Goal: Task Accomplishment & Management: Manage account settings

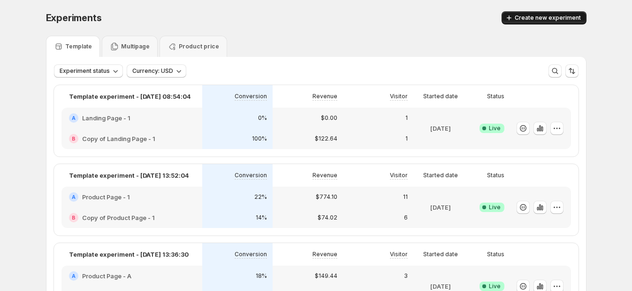
click at [544, 14] on span "Create new experiment" at bounding box center [548, 18] width 66 height 8
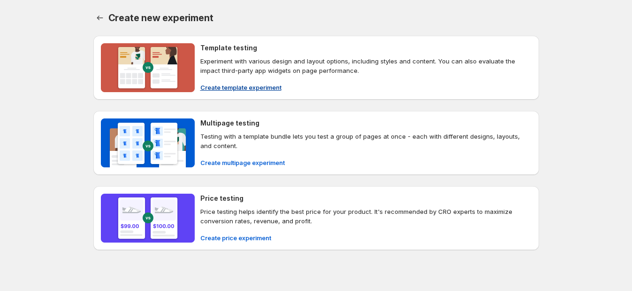
click at [279, 84] on span "Create template experiment" at bounding box center [240, 87] width 81 height 9
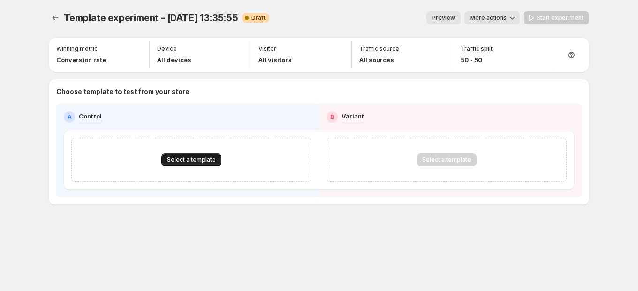
click at [208, 157] on span "Select a template" at bounding box center [191, 160] width 49 height 8
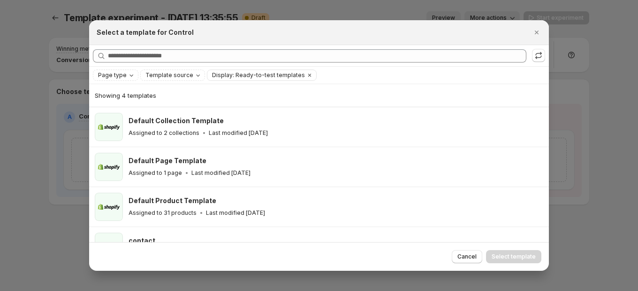
click at [38, 159] on div at bounding box center [319, 145] width 638 height 291
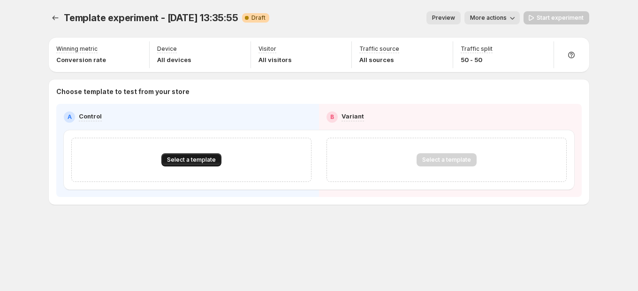
click at [201, 164] on button "Select a template" at bounding box center [191, 159] width 60 height 13
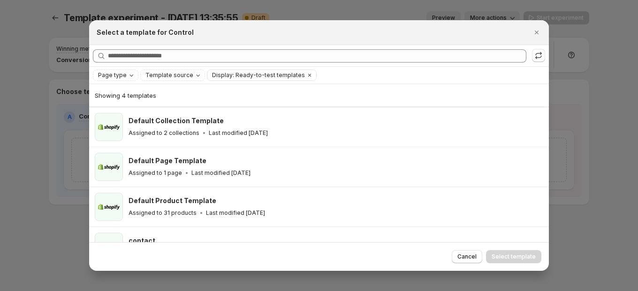
click at [60, 146] on div at bounding box center [319, 145] width 638 height 291
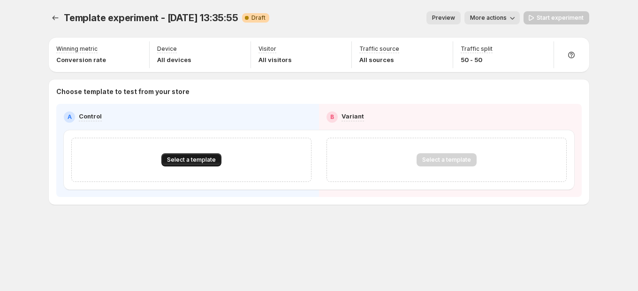
click at [200, 156] on span "Select a template" at bounding box center [191, 160] width 49 height 8
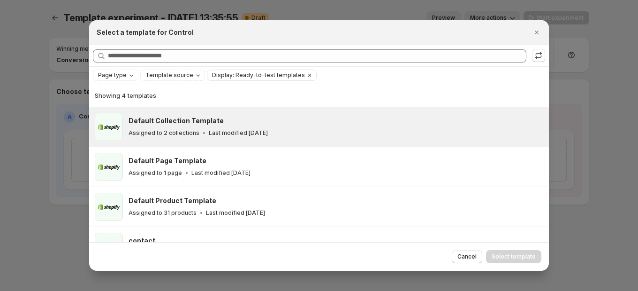
click at [206, 137] on div "Assigned to 2 collections Last modified 17 days ago" at bounding box center [335, 132] width 412 height 9
click at [506, 254] on span "Select template" at bounding box center [514, 257] width 44 height 8
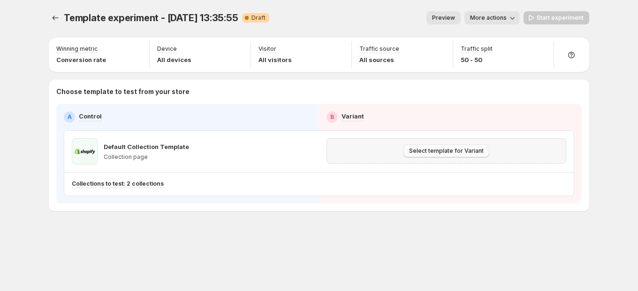
click at [458, 154] on button "Select template for Variant" at bounding box center [447, 150] width 86 height 13
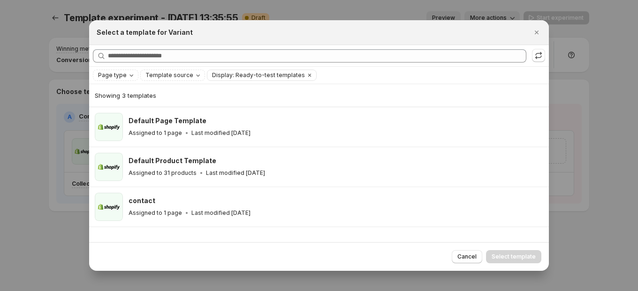
click at [59, 16] on div at bounding box center [319, 145] width 638 height 291
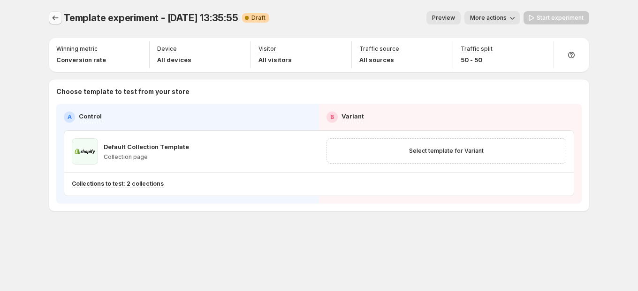
click at [56, 18] on icon "Experiments" at bounding box center [56, 17] width 6 height 5
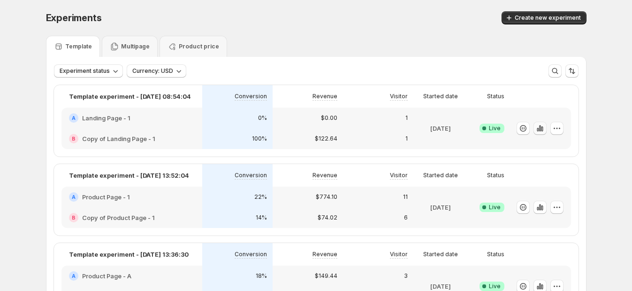
click at [541, 125] on icon "button" at bounding box center [540, 128] width 2 height 6
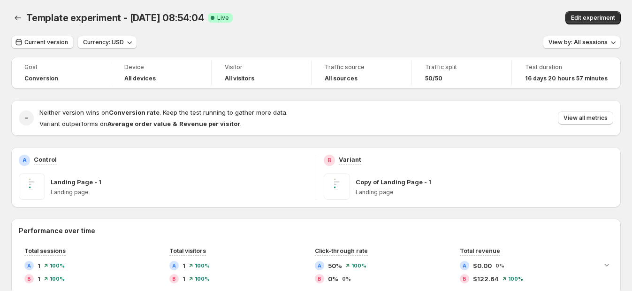
click at [143, 74] on div "All devices" at bounding box center [160, 78] width 73 height 9
click at [606, 22] on button "Edit experiment" at bounding box center [593, 17] width 55 height 13
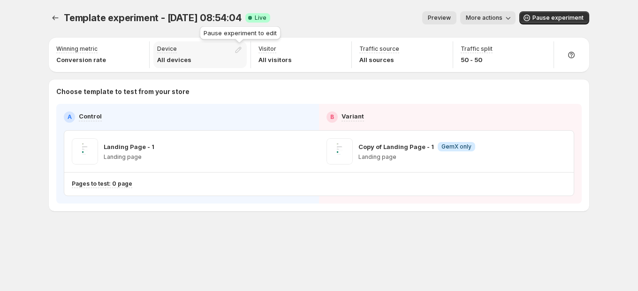
click at [239, 49] on div at bounding box center [240, 51] width 13 height 13
click at [572, 19] on span "Pause experiment" at bounding box center [558, 18] width 51 height 8
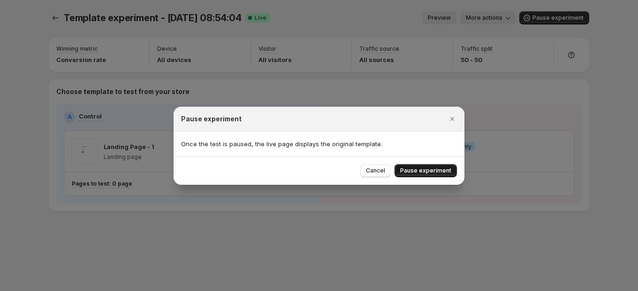
click at [436, 174] on button "Pause experiment" at bounding box center [426, 170] width 62 height 13
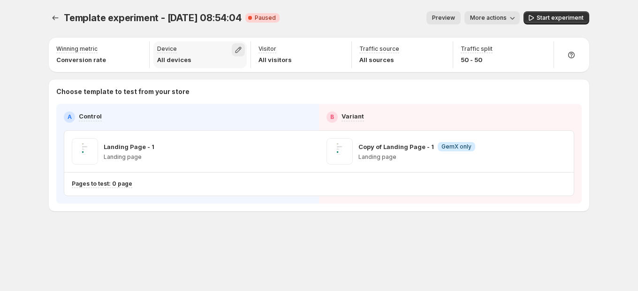
click at [236, 49] on icon "button" at bounding box center [238, 49] width 9 height 9
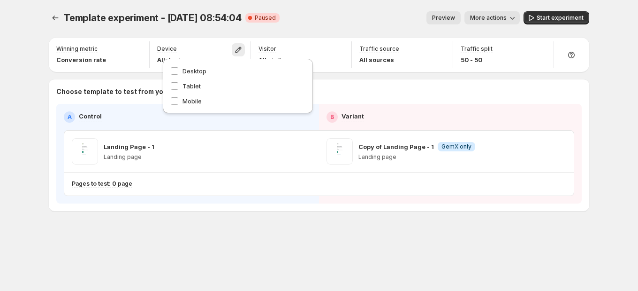
drag, startPoint x: 289, startPoint y: 23, endPoint x: 296, endPoint y: 34, distance: 12.9
click at [289, 23] on div "Preview More actions" at bounding box center [403, 17] width 233 height 13
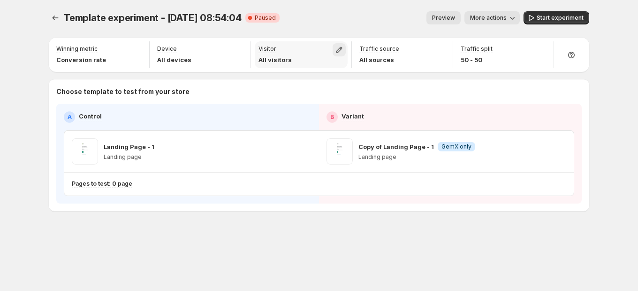
click at [338, 50] on icon "button" at bounding box center [339, 49] width 9 height 9
click at [413, 21] on div "Preview More actions" at bounding box center [403, 17] width 233 height 13
click at [438, 48] on icon "button" at bounding box center [440, 49] width 9 height 9
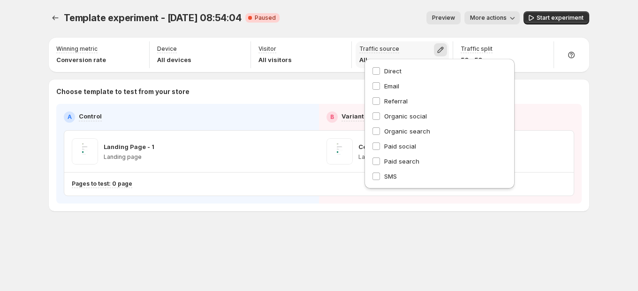
click at [439, 52] on icon "button" at bounding box center [440, 49] width 9 height 9
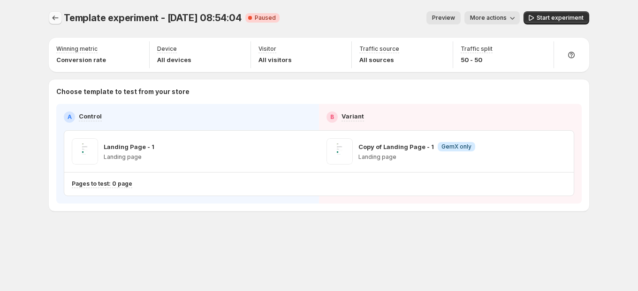
click at [55, 20] on icon "Experiments" at bounding box center [55, 17] width 9 height 9
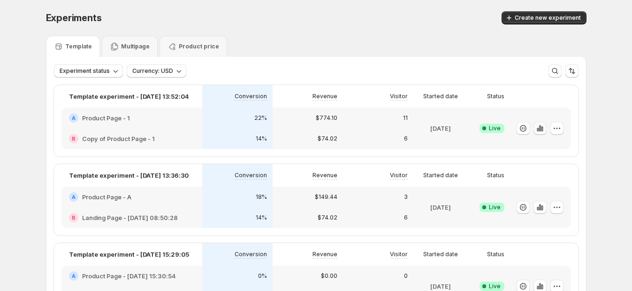
click at [543, 131] on icon "button" at bounding box center [540, 127] width 9 height 9
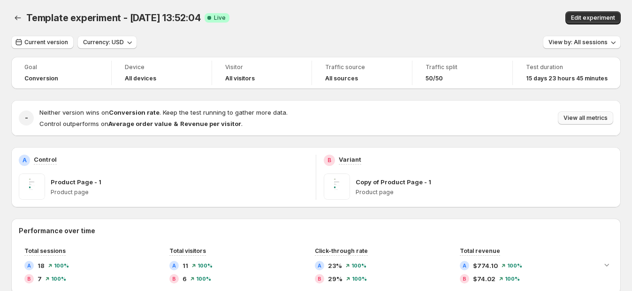
click at [583, 121] on span "View all metrics" at bounding box center [586, 118] width 44 height 8
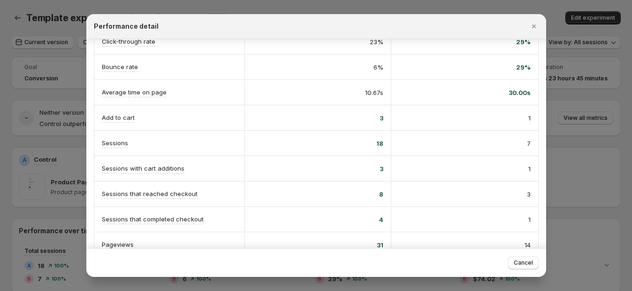
scroll to position [176, 0]
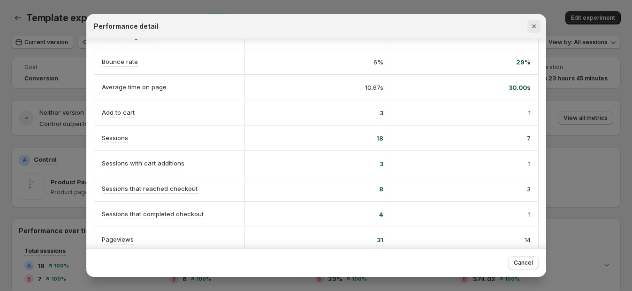
click at [533, 23] on icon "Close" at bounding box center [533, 26] width 9 height 9
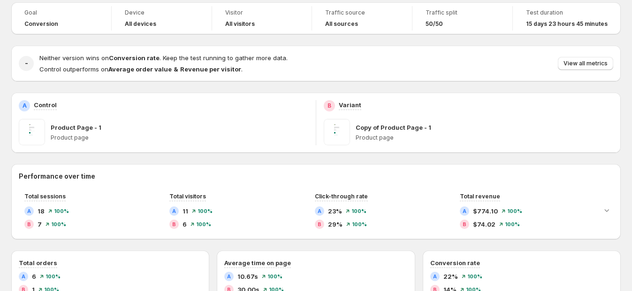
scroll to position [58, 0]
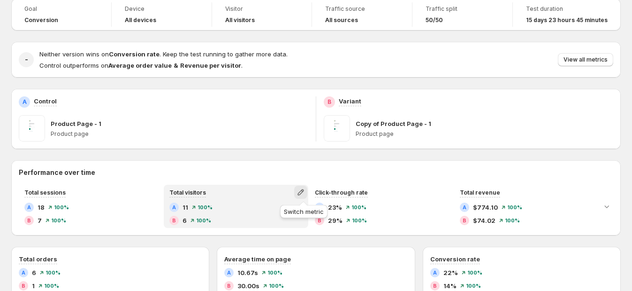
click at [302, 193] on icon "button" at bounding box center [300, 191] width 9 height 9
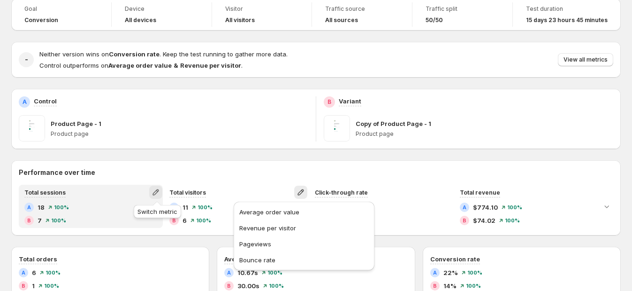
click at [157, 195] on icon "button" at bounding box center [155, 191] width 9 height 9
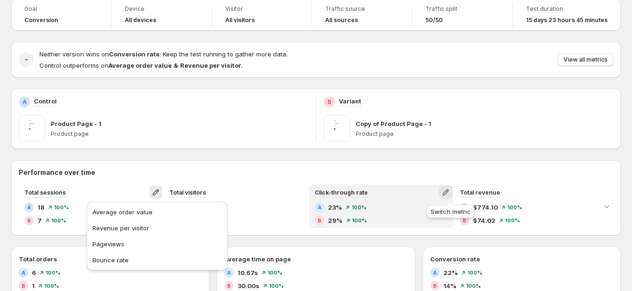
click at [451, 190] on icon "button" at bounding box center [445, 191] width 9 height 9
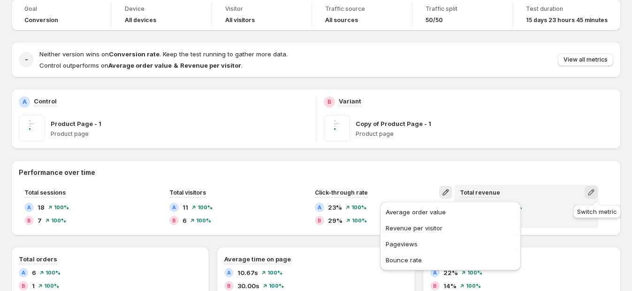
click at [594, 194] on icon "button" at bounding box center [591, 192] width 6 height 6
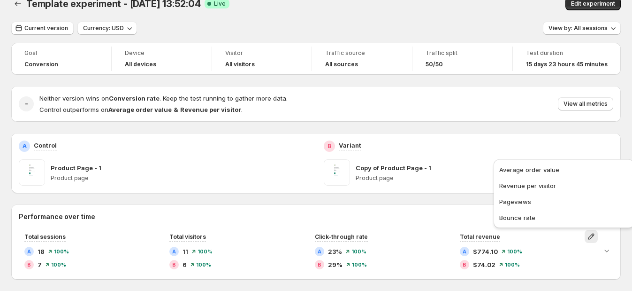
scroll to position [0, 0]
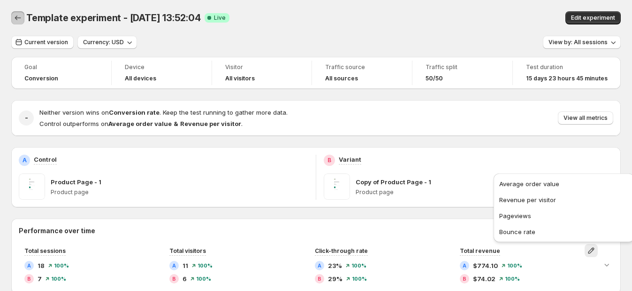
click at [16, 16] on icon "Back" at bounding box center [17, 17] width 9 height 9
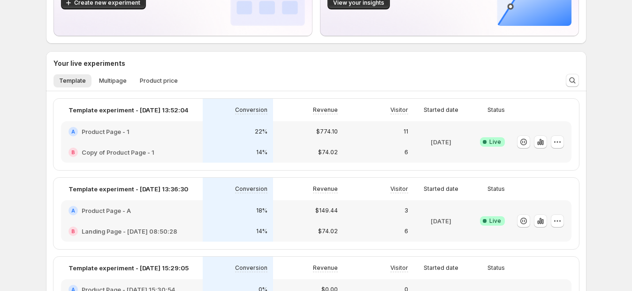
scroll to position [117, 0]
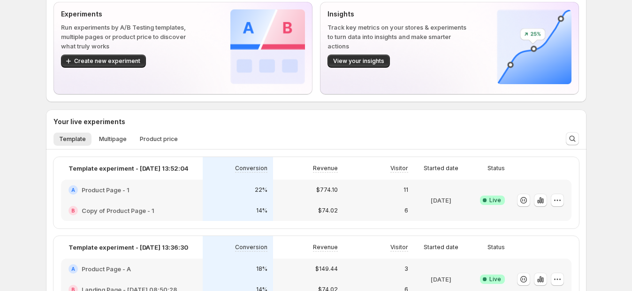
scroll to position [117, 0]
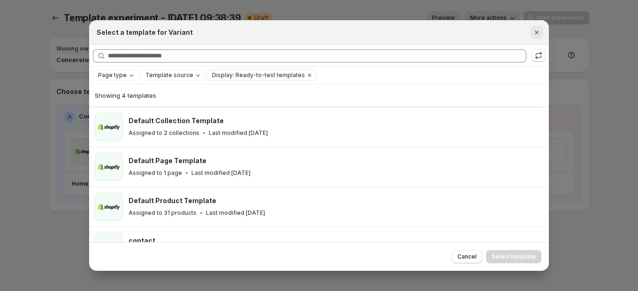
click at [535, 33] on icon "Close" at bounding box center [536, 32] width 9 height 9
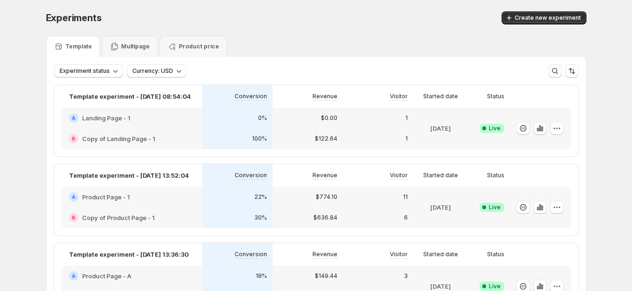
click at [267, 28] on div "Experiments. This page is ready Experiments Create new experiment" at bounding box center [316, 18] width 541 height 36
click at [562, 127] on icon "button" at bounding box center [557, 127] width 9 height 9
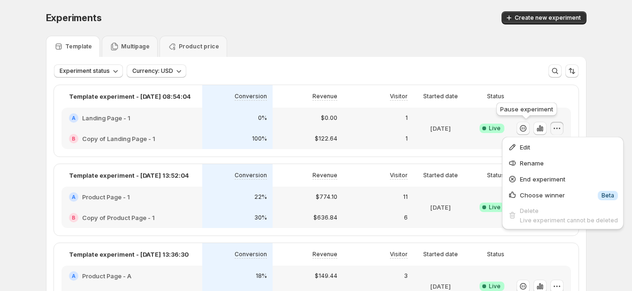
click at [524, 127] on icon "button" at bounding box center [523, 127] width 9 height 9
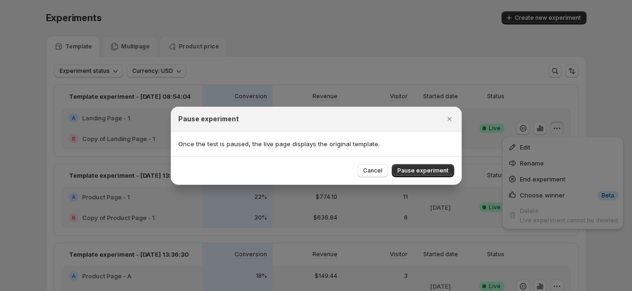
click at [422, 173] on span "Pause experiment" at bounding box center [423, 171] width 51 height 8
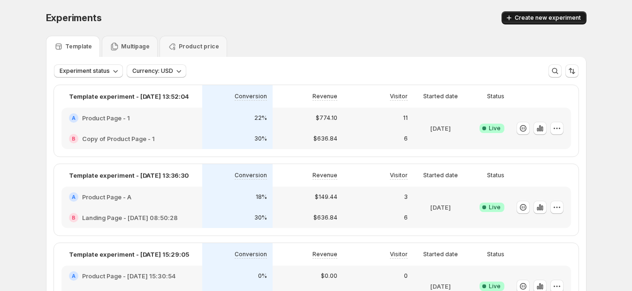
click at [544, 18] on span "Create new experiment" at bounding box center [548, 18] width 66 height 8
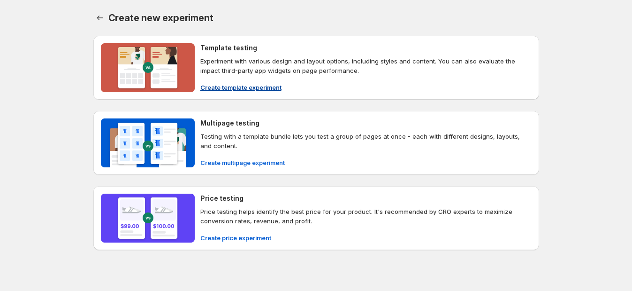
click at [239, 86] on span "Create template experiment" at bounding box center [240, 87] width 81 height 9
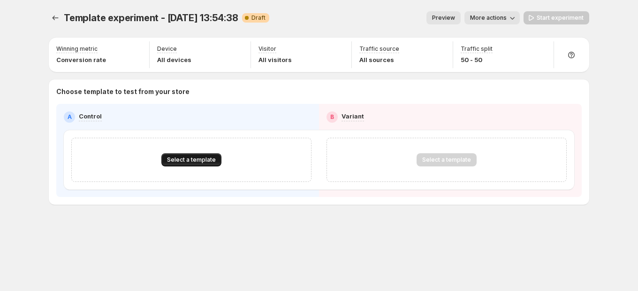
click at [194, 161] on span "Select a template" at bounding box center [191, 160] width 49 height 8
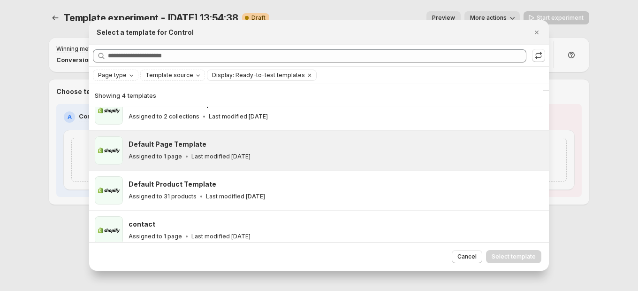
scroll to position [24, 0]
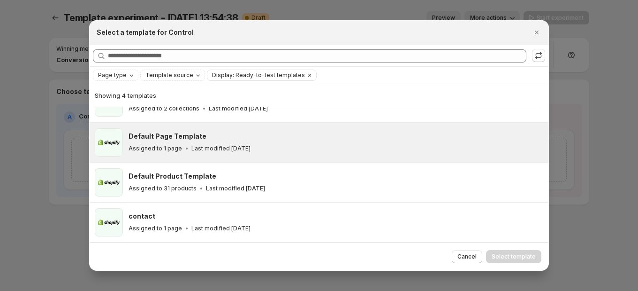
click at [186, 146] on icon ":rkm:" at bounding box center [186, 148] width 9 height 9
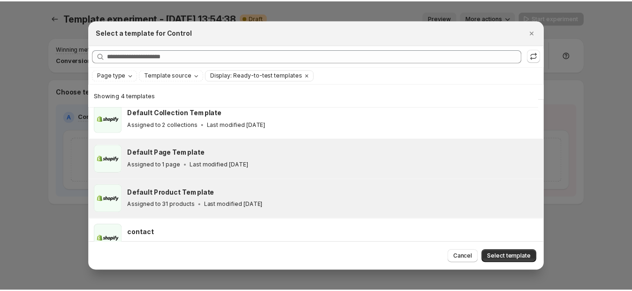
scroll to position [0, 0]
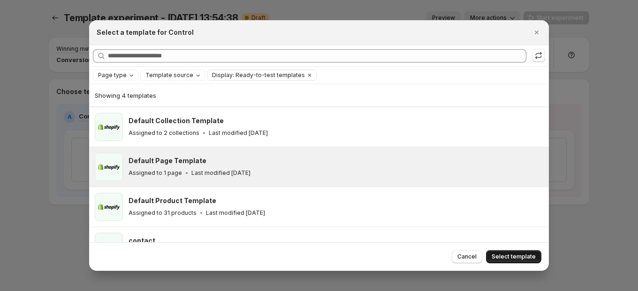
click at [500, 254] on span "Select template" at bounding box center [514, 257] width 44 height 8
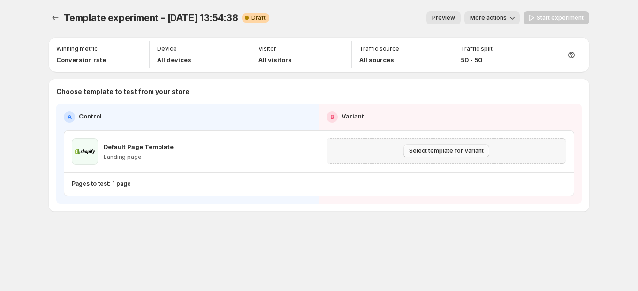
click at [446, 148] on span "Select template for Variant" at bounding box center [446, 151] width 75 height 8
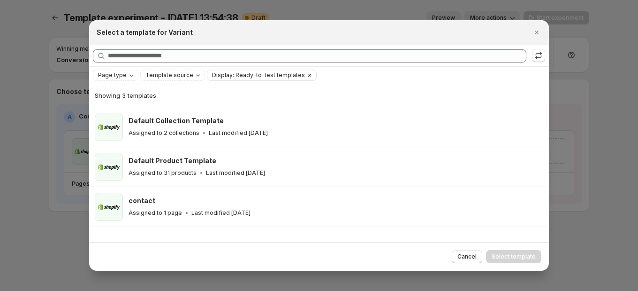
click at [306, 77] on icon "Clear" at bounding box center [310, 75] width 8 height 8
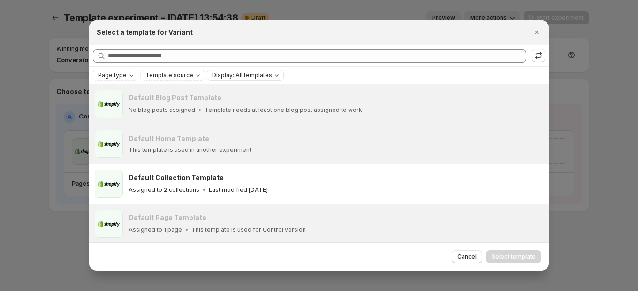
click at [39, 162] on div at bounding box center [319, 145] width 638 height 291
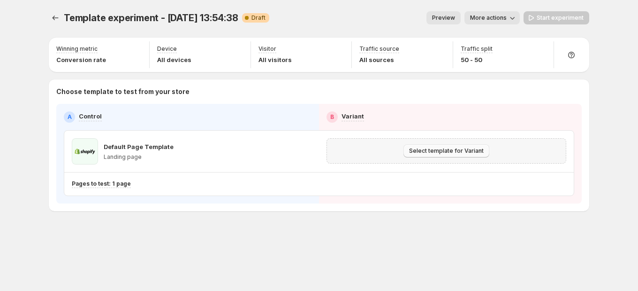
click at [445, 152] on span "Select template for Variant" at bounding box center [446, 151] width 75 height 8
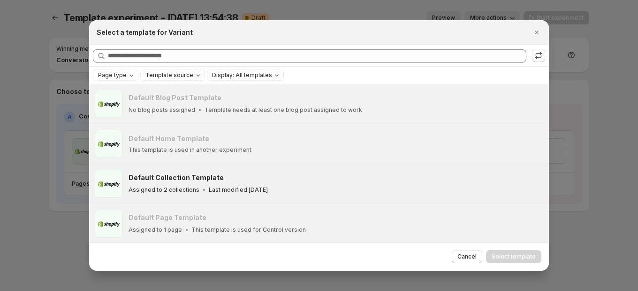
click at [256, 181] on div "Default Collection Template" at bounding box center [335, 177] width 412 height 9
click at [529, 257] on span "Select template" at bounding box center [514, 257] width 44 height 8
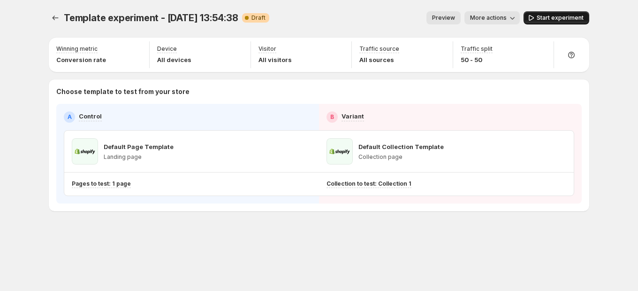
click at [570, 21] on span "Start experiment" at bounding box center [560, 18] width 47 height 8
click at [54, 19] on icon "Experiments" at bounding box center [55, 17] width 9 height 9
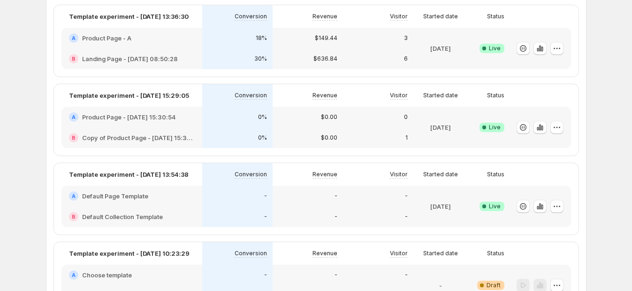
scroll to position [176, 0]
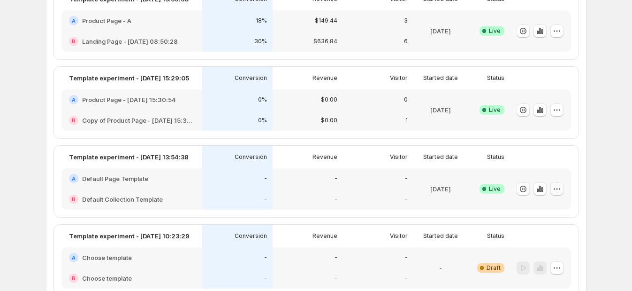
click at [558, 188] on icon "button" at bounding box center [556, 188] width 1 height 1
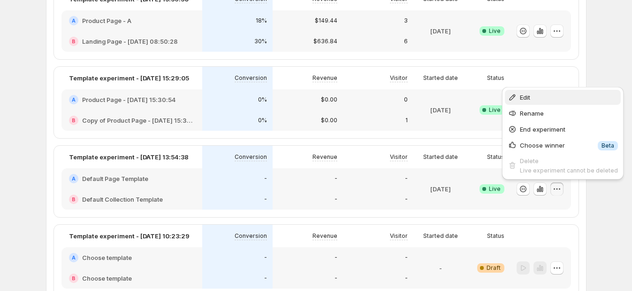
click at [536, 99] on span "Edit" at bounding box center [569, 96] width 98 height 9
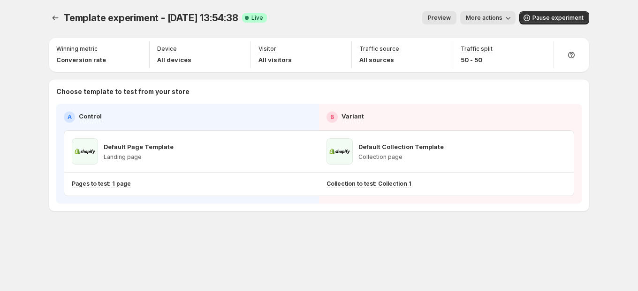
click at [494, 12] on button "More actions" at bounding box center [487, 17] width 55 height 13
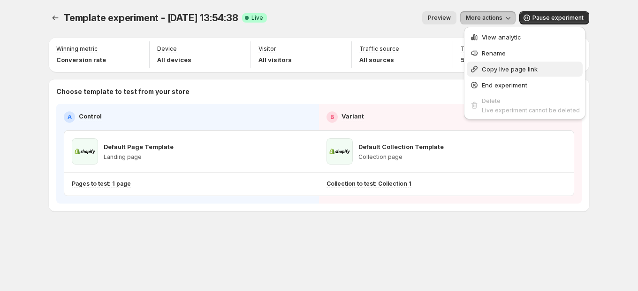
click at [509, 69] on span "Copy live page link" at bounding box center [510, 69] width 56 height 8
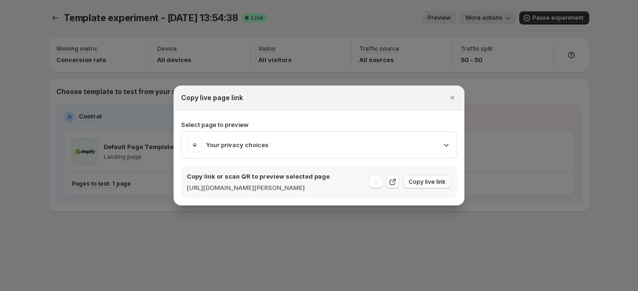
click at [437, 185] on span "Copy live link" at bounding box center [427, 182] width 37 height 8
click at [227, 66] on div at bounding box center [319, 145] width 638 height 291
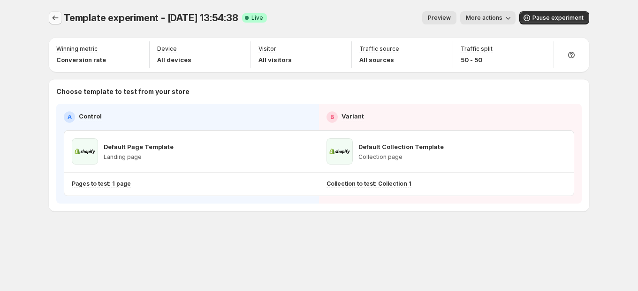
click at [54, 19] on icon "Experiments" at bounding box center [55, 17] width 9 height 9
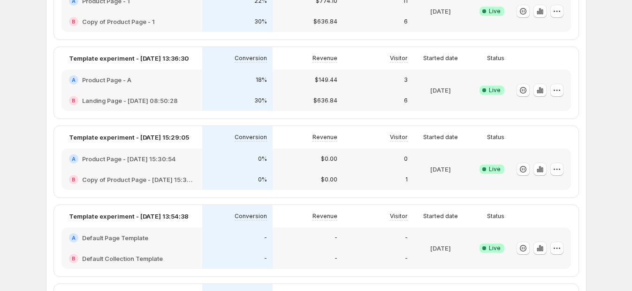
scroll to position [176, 0]
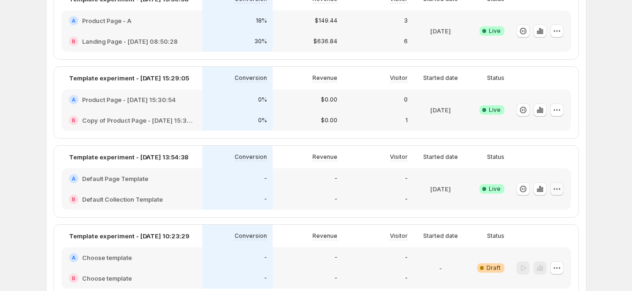
click at [558, 184] on icon "button" at bounding box center [557, 188] width 9 height 9
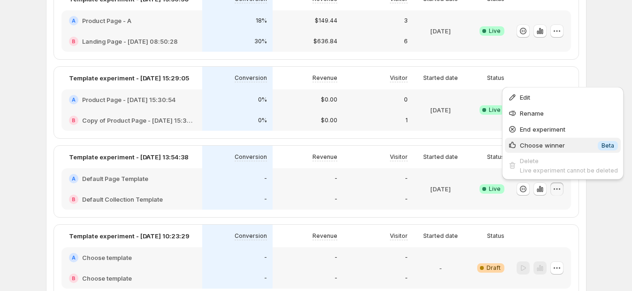
click at [559, 144] on span "Choose winner" at bounding box center [542, 145] width 45 height 8
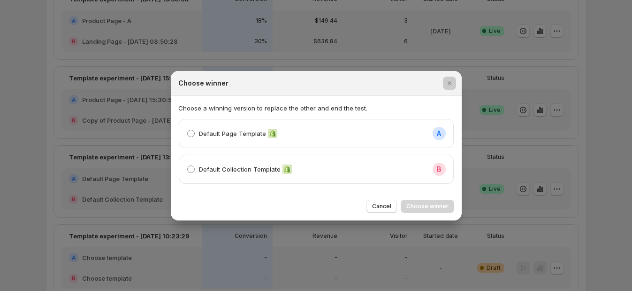
click at [49, 172] on div at bounding box center [316, 145] width 632 height 291
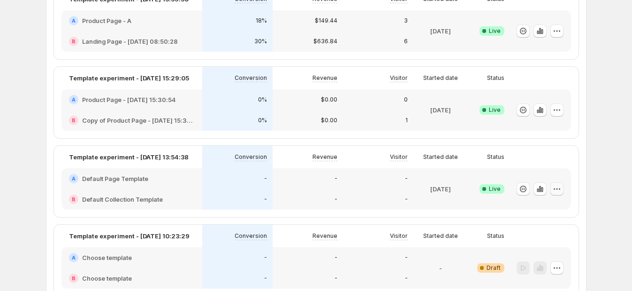
click at [562, 187] on icon "button" at bounding box center [557, 188] width 9 height 9
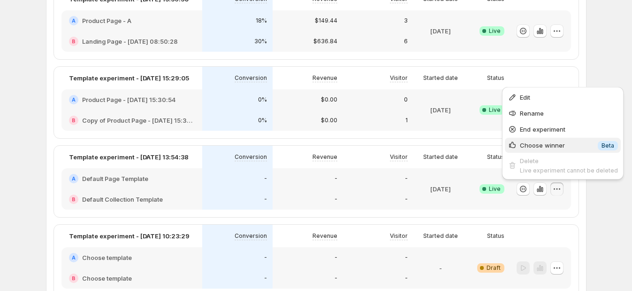
click at [539, 148] on span "Choose winner" at bounding box center [542, 145] width 45 height 8
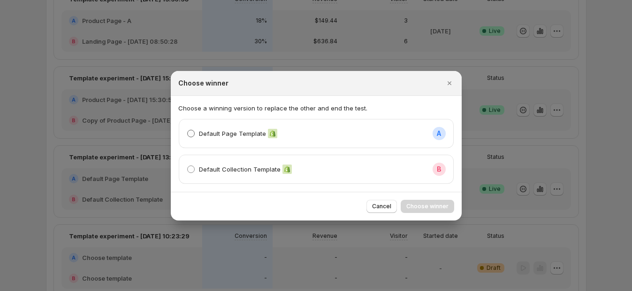
click at [224, 136] on p "Default Page Template" at bounding box center [232, 133] width 67 height 9
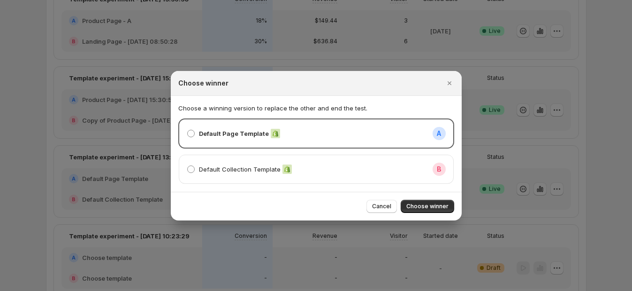
click at [421, 214] on div "Cancel Choose winner" at bounding box center [316, 206] width 291 height 29
click at [422, 208] on span "Choose winner" at bounding box center [428, 206] width 42 height 8
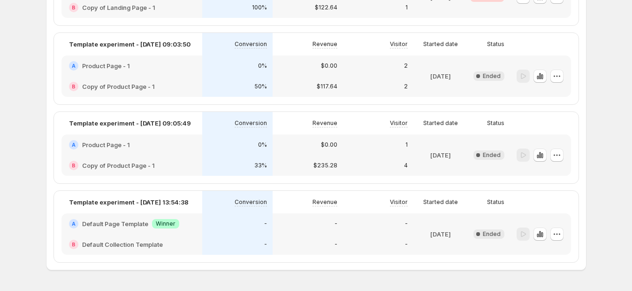
scroll to position [712, 0]
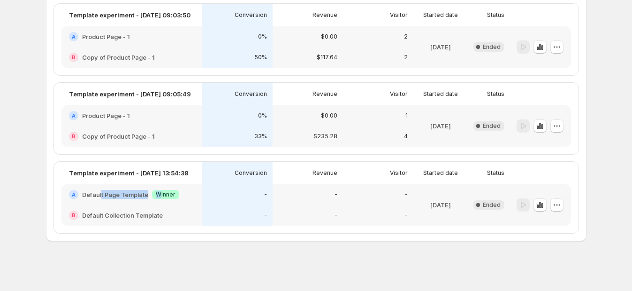
drag, startPoint x: 104, startPoint y: 193, endPoint x: 162, endPoint y: 197, distance: 58.8
click at [162, 197] on div "A Default Page Template Success Winner" at bounding box center [132, 194] width 126 height 9
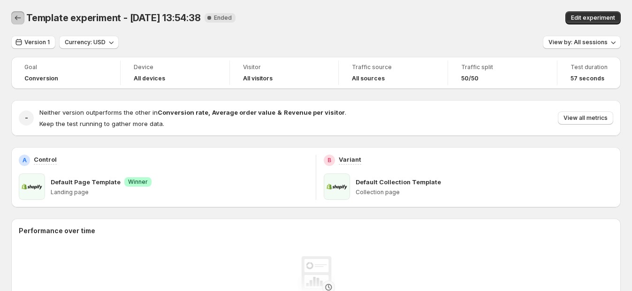
click at [19, 19] on icon "Back" at bounding box center [17, 17] width 9 height 9
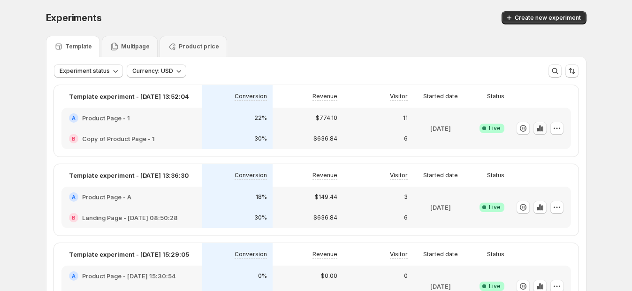
click at [544, 130] on icon "button" at bounding box center [540, 127] width 9 height 9
click at [141, 49] on p "Multipage" at bounding box center [135, 47] width 29 height 8
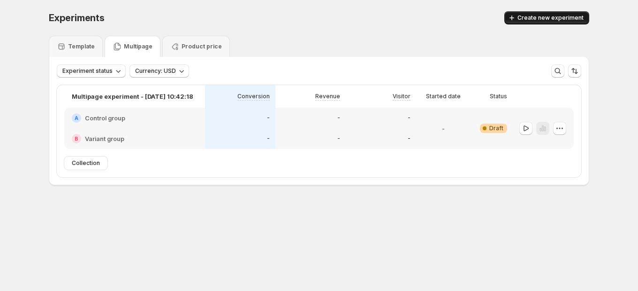
click at [546, 16] on span "Create new experiment" at bounding box center [551, 18] width 66 height 8
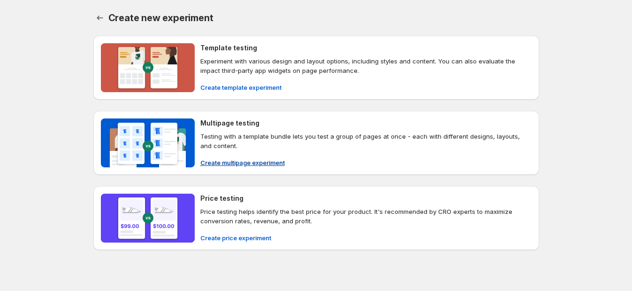
click at [238, 162] on span "Create multipage experiment" at bounding box center [242, 162] width 84 height 9
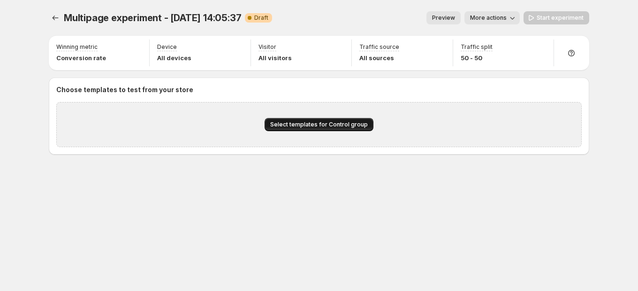
click at [312, 123] on span "Select templates for Control group" at bounding box center [319, 125] width 98 height 8
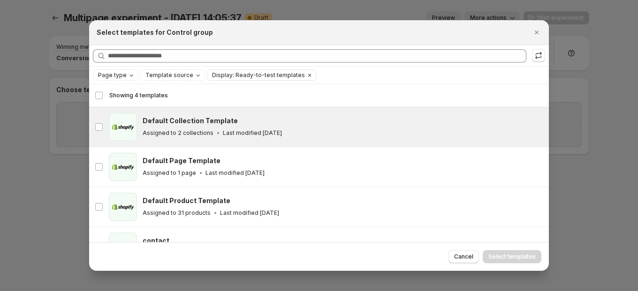
click at [207, 112] on div "collection Default Collection Template Assigned to 2 collections Last modified …" at bounding box center [319, 126] width 460 height 39
click at [506, 258] on span "Select templates" at bounding box center [512, 257] width 47 height 8
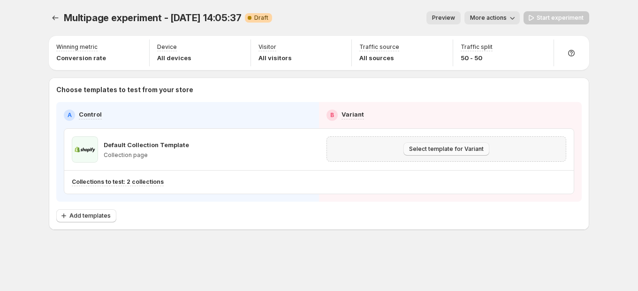
click at [419, 146] on span "Select template for Variant" at bounding box center [446, 149] width 75 height 8
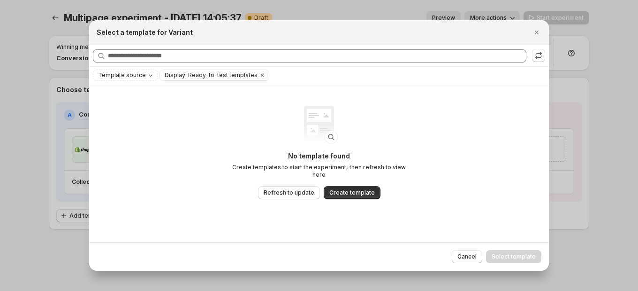
drag, startPoint x: 252, startPoint y: 77, endPoint x: 488, endPoint y: 77, distance: 236.1
click at [322, 78] on div "Template source Display: Ready-to-test templates Clear all" at bounding box center [319, 74] width 453 height 11
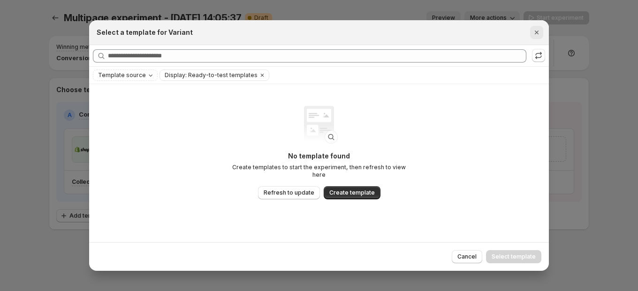
click at [532, 33] on icon "Close" at bounding box center [536, 32] width 9 height 9
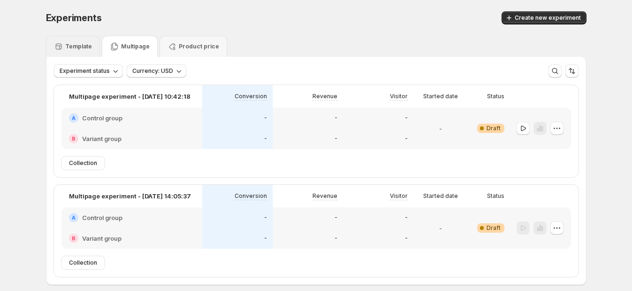
click at [84, 40] on div "Template" at bounding box center [73, 46] width 54 height 21
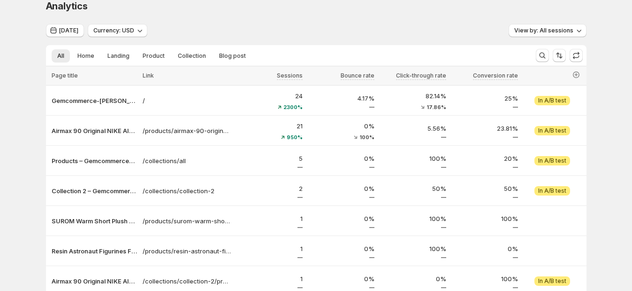
scroll to position [10, 0]
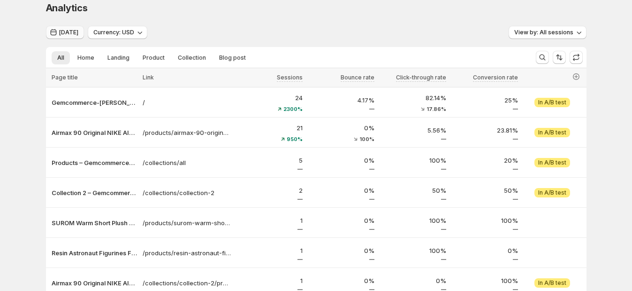
click at [78, 30] on span "[DATE]" at bounding box center [68, 33] width 19 height 8
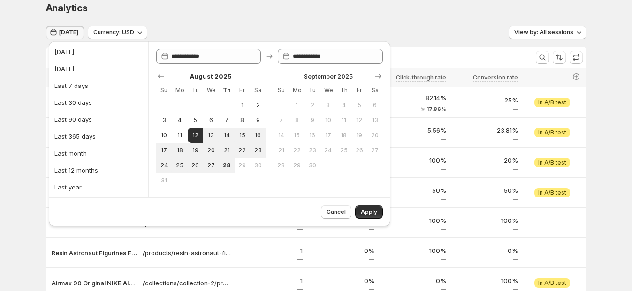
click at [242, 21] on div "Analytics. This page is ready Analytics" at bounding box center [316, 8] width 541 height 36
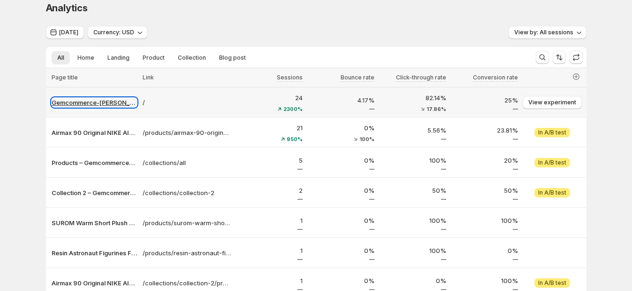
click at [110, 102] on p "Gemcommerce-[PERSON_NAME]-dev" at bounding box center [94, 102] width 85 height 9
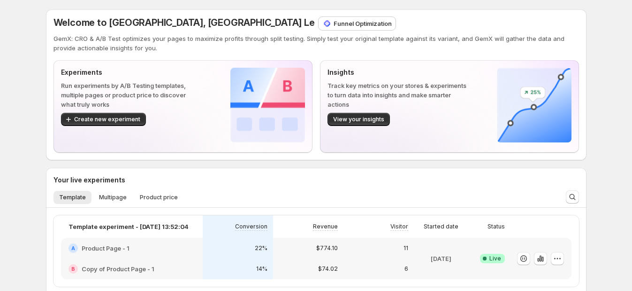
scroll to position [117, 0]
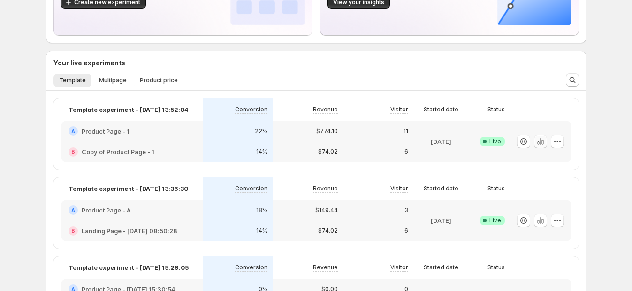
click at [542, 142] on icon "button" at bounding box center [540, 141] width 9 height 9
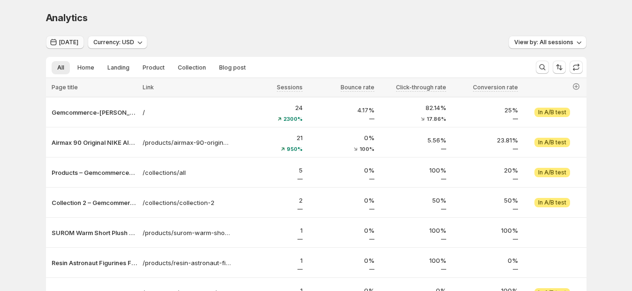
click at [78, 44] on span "[DATE]" at bounding box center [68, 42] width 19 height 8
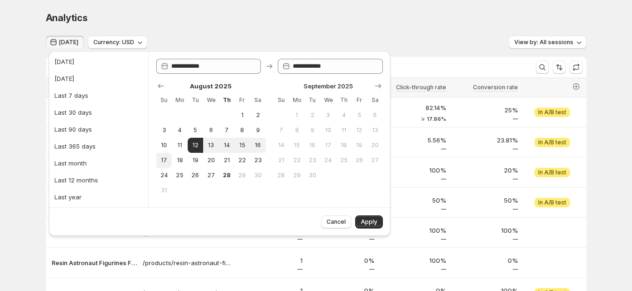
click at [24, 135] on div "Analytics. This page is ready Analytics Aug 12, 2025 Currency: USD View by: All…" at bounding box center [316, 209] width 632 height 418
